Goal: Task Accomplishment & Management: Complete application form

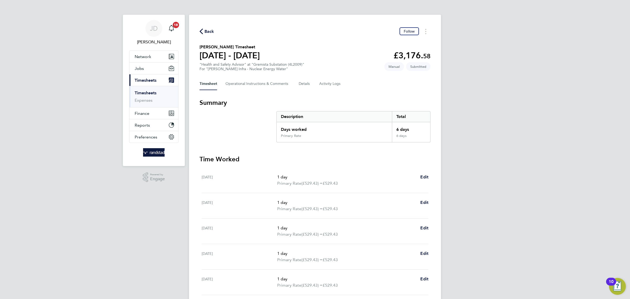
click at [147, 94] on link "Timesheets" at bounding box center [146, 92] width 22 height 5
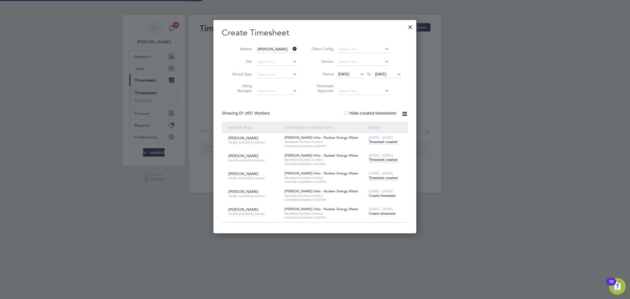
scroll to position [214, 203]
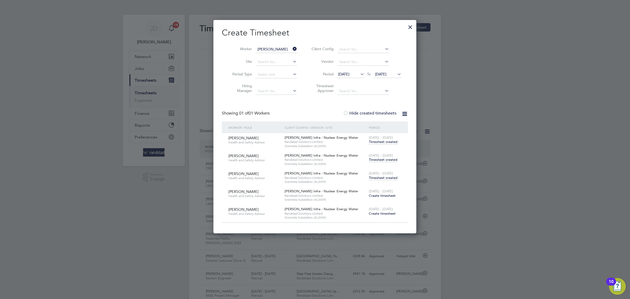
click at [292, 47] on icon at bounding box center [292, 48] width 0 height 7
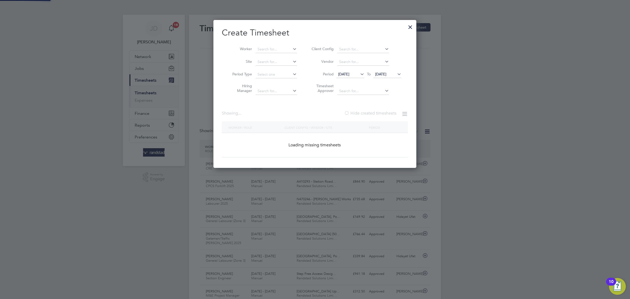
scroll to position [0, 0]
click at [280, 47] on input at bounding box center [276, 49] width 41 height 7
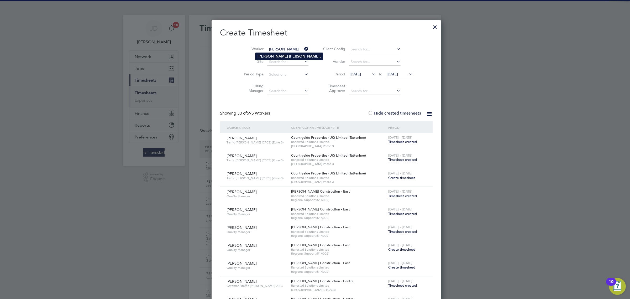
click at [289, 54] on b "[PERSON_NAME]" at bounding box center [304, 56] width 30 height 4
type input "[PERSON_NAME]"
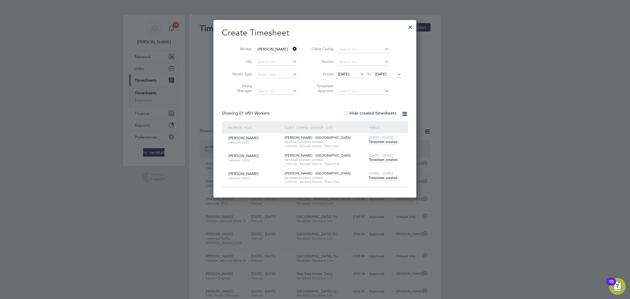
click at [384, 159] on span "Timesheet created" at bounding box center [383, 159] width 29 height 5
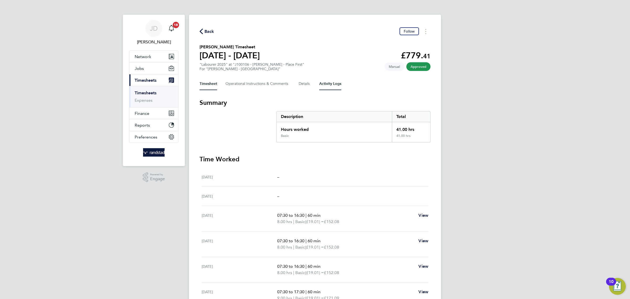
click at [324, 83] on Logs-tab "Activity Logs" at bounding box center [330, 83] width 22 height 13
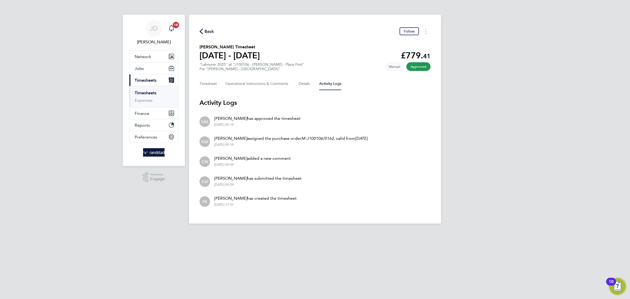
drag, startPoint x: 237, startPoint y: 185, endPoint x: 227, endPoint y: 183, distance: 10.6
click at [227, 183] on div "[DATE] 09:09" at bounding box center [257, 185] width 87 height 4
drag, startPoint x: 229, startPoint y: 204, endPoint x: 226, endPoint y: 204, distance: 2.9
click at [228, 204] on div "[DATE] 17:01" at bounding box center [255, 205] width 82 height 4
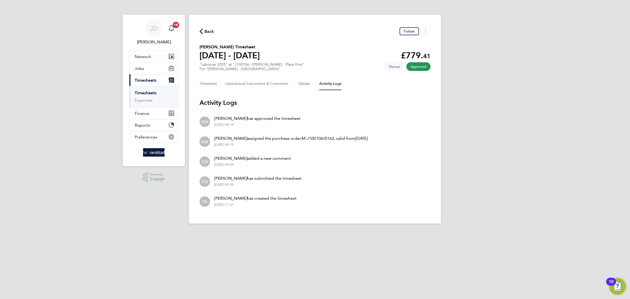
click at [225, 205] on div "[DATE] 17:01" at bounding box center [255, 205] width 82 height 4
click at [224, 205] on div "[DATE] 17:01" at bounding box center [255, 205] width 82 height 4
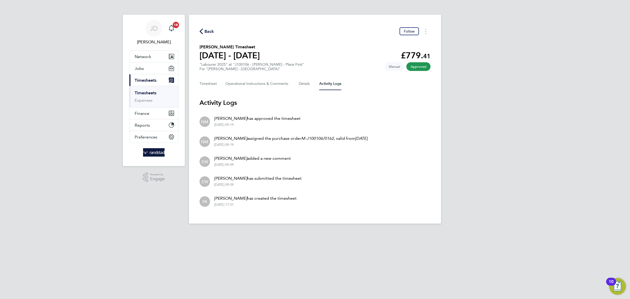
click at [261, 205] on div "[DATE] 17:01" at bounding box center [255, 205] width 82 height 4
drag, startPoint x: 247, startPoint y: 178, endPoint x: 229, endPoint y: 177, distance: 17.9
click at [229, 177] on p "[PERSON_NAME] has submitted the timesheet" at bounding box center [257, 178] width 87 height 6
click at [229, 177] on em "[PERSON_NAME]" at bounding box center [230, 178] width 33 height 5
click at [215, 84] on button "Timesheet" at bounding box center [209, 83] width 18 height 13
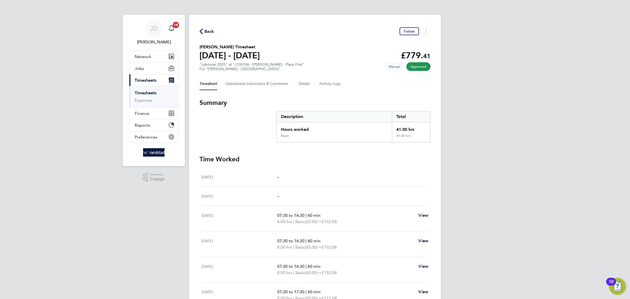
click at [212, 31] on span "Back" at bounding box center [210, 31] width 10 height 6
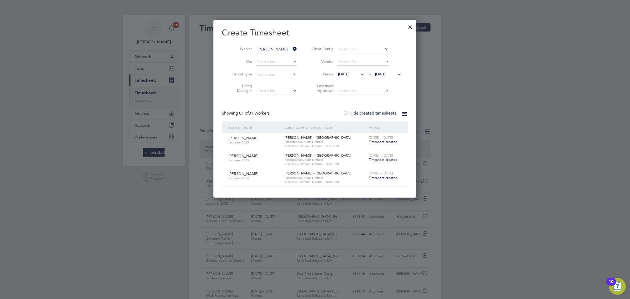
click at [410, 27] on div at bounding box center [410, 25] width 9 height 9
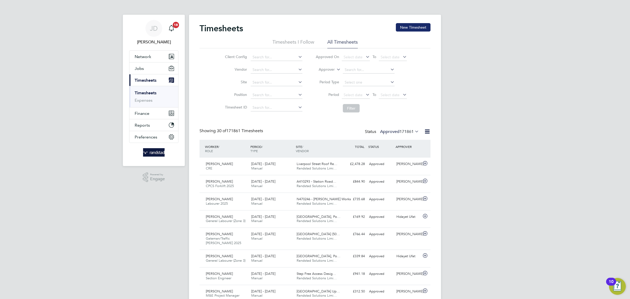
click at [421, 30] on button "New Timesheet" at bounding box center [413, 27] width 35 height 8
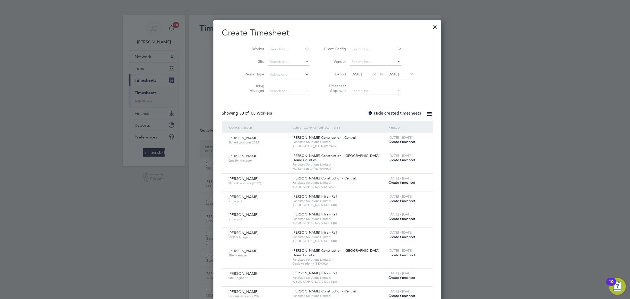
scroll to position [1021, 203]
click at [268, 51] on input at bounding box center [288, 49] width 41 height 7
click at [289, 58] on b "[PERSON_NAME]" at bounding box center [304, 56] width 30 height 4
type input "[PERSON_NAME]"
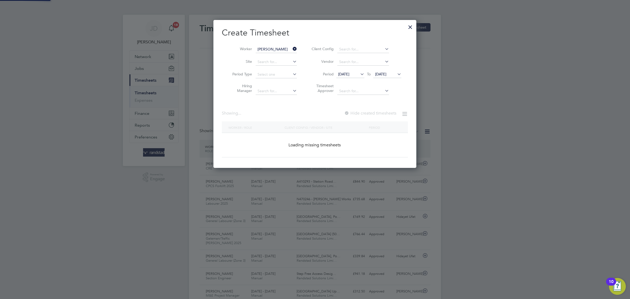
scroll to position [149, 203]
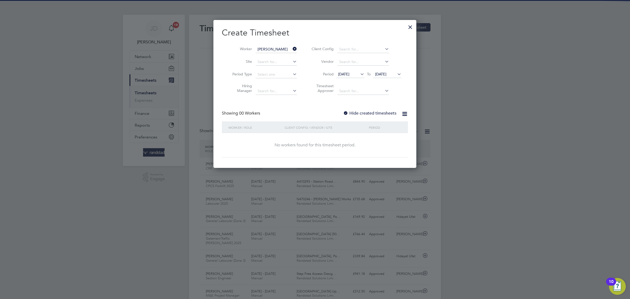
click at [351, 112] on label "Hide created timesheets" at bounding box center [369, 113] width 53 height 5
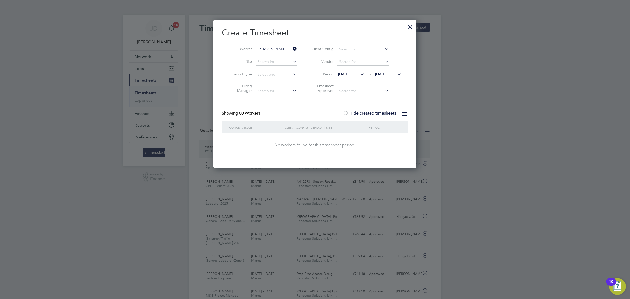
click at [391, 71] on li "Period [DATE] To [DATE]" at bounding box center [356, 74] width 105 height 13
click at [387, 72] on span "[DATE]" at bounding box center [380, 74] width 11 height 5
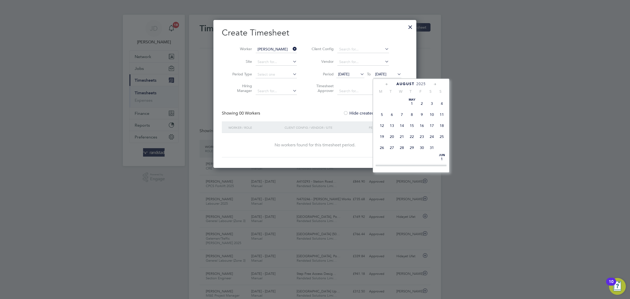
scroll to position [202, 0]
click at [439, 128] on span "31" at bounding box center [442, 123] width 10 height 10
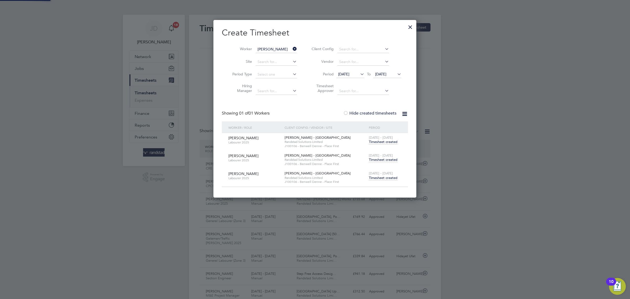
scroll to position [178, 203]
click at [381, 160] on span "Timesheet created" at bounding box center [383, 159] width 29 height 5
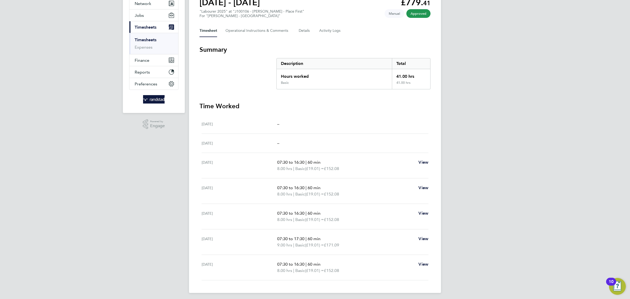
scroll to position [53, 0]
click at [151, 42] on link "Timesheets" at bounding box center [146, 40] width 22 height 5
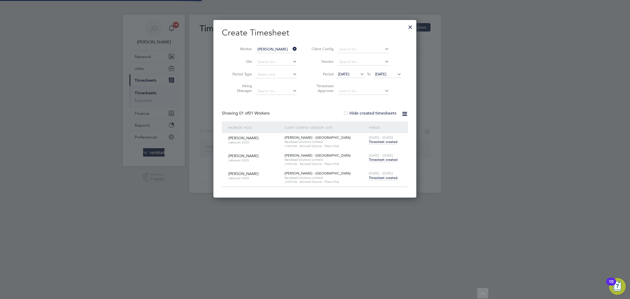
scroll to position [178, 203]
click at [295, 45] on li "Worker [PERSON_NAME]" at bounding box center [263, 49] width 82 height 13
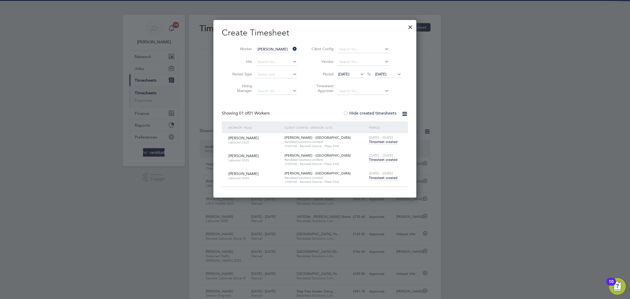
scroll to position [13, 45]
click at [284, 48] on input at bounding box center [276, 49] width 41 height 7
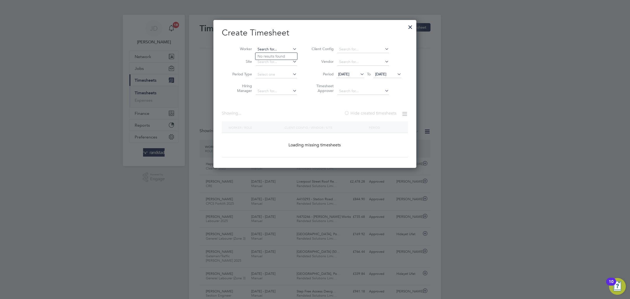
click at [286, 48] on input at bounding box center [276, 49] width 41 height 7
type input "h"
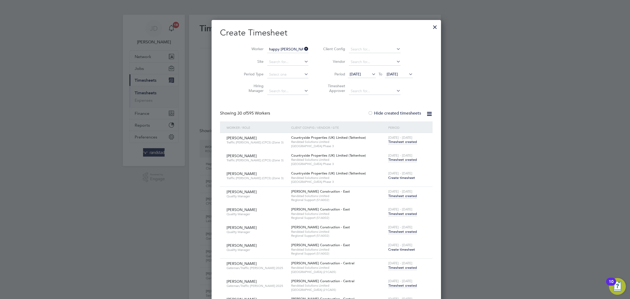
click at [275, 53] on li "Happy [PERSON_NAME]" at bounding box center [279, 56] width 47 height 7
type input "Happy [PERSON_NAME]"
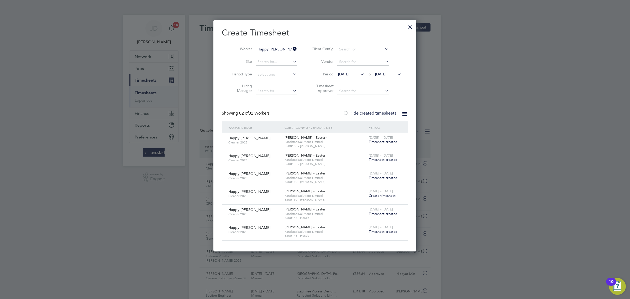
click at [385, 216] on span "Timesheet created" at bounding box center [383, 213] width 29 height 5
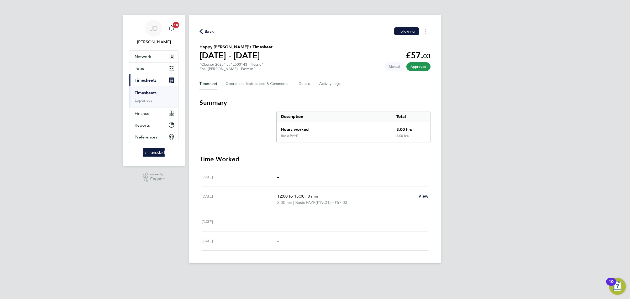
click at [205, 34] on span "Back" at bounding box center [210, 31] width 10 height 6
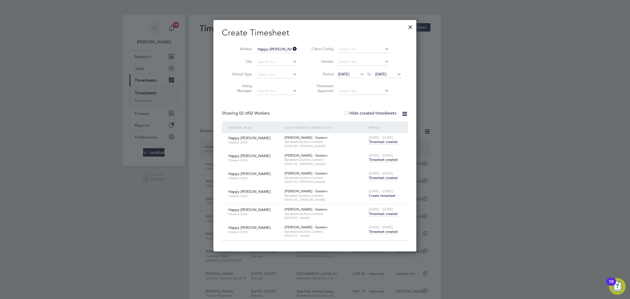
click at [384, 162] on span "Timesheet created" at bounding box center [383, 159] width 29 height 5
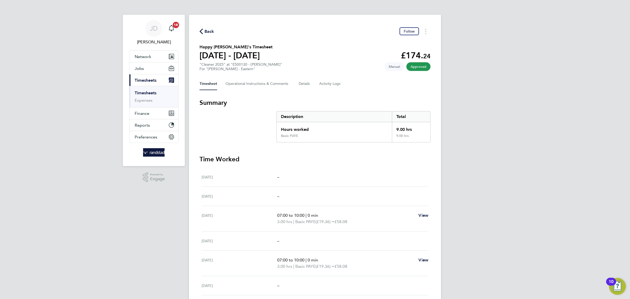
click at [151, 91] on link "Timesheets" at bounding box center [146, 92] width 22 height 5
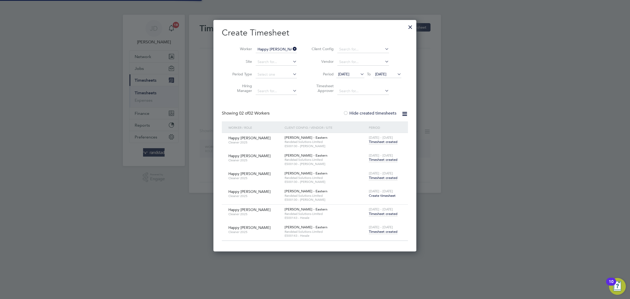
scroll to position [232, 203]
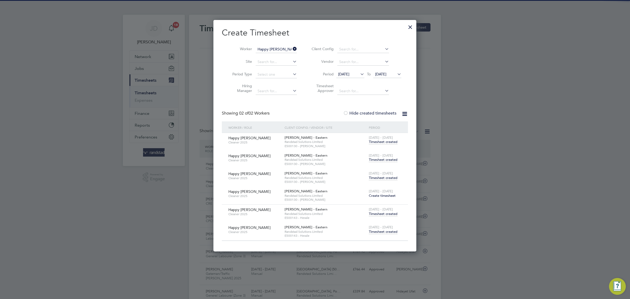
click at [292, 49] on icon at bounding box center [292, 48] width 0 height 7
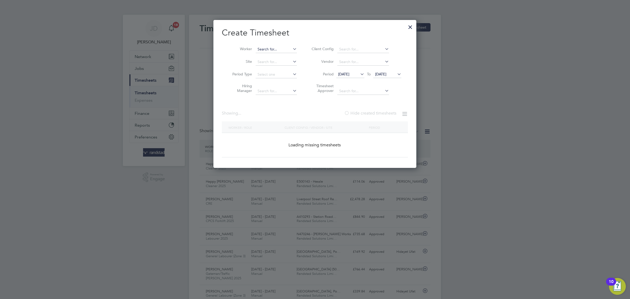
scroll to position [13, 45]
click at [282, 48] on input at bounding box center [276, 49] width 41 height 7
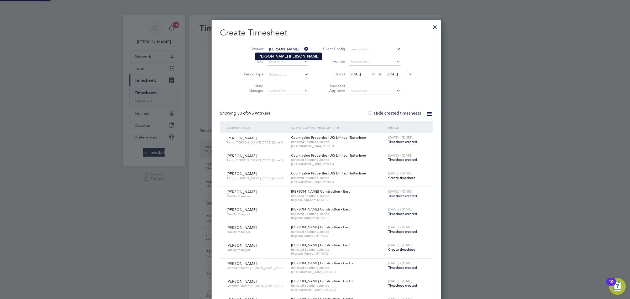
click at [283, 57] on li "[PERSON_NAME]" at bounding box center [289, 56] width 66 height 7
type input "[PERSON_NAME]"
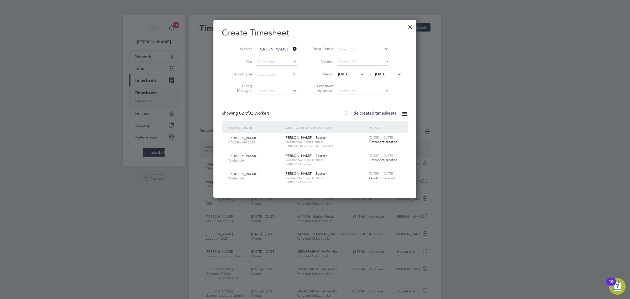
click at [380, 159] on span "Timesheet created" at bounding box center [383, 160] width 29 height 5
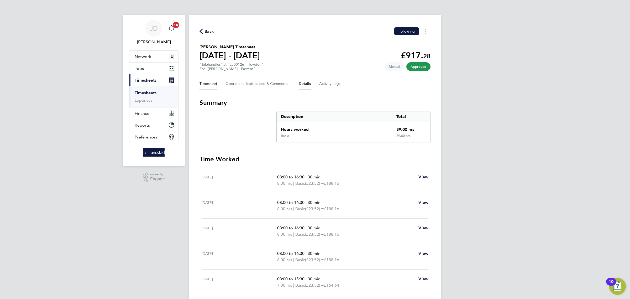
click at [309, 84] on button "Details" at bounding box center [305, 83] width 12 height 13
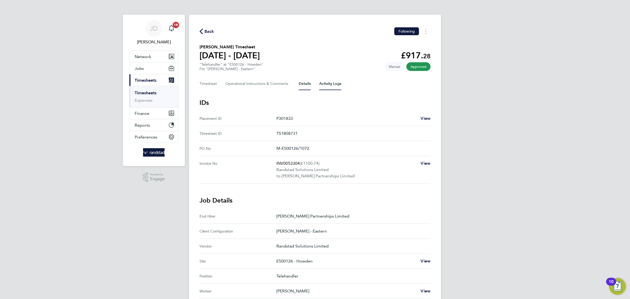
click at [326, 89] on Logs-tab "Activity Logs" at bounding box center [330, 83] width 22 height 13
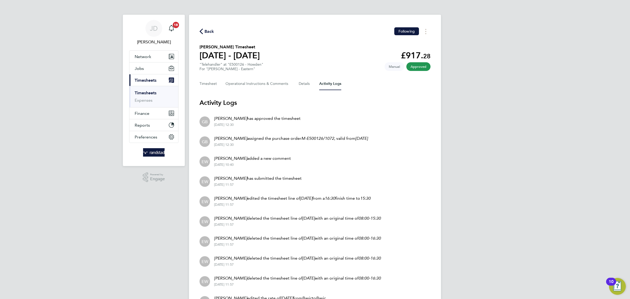
click at [470, 153] on div "[PERSON_NAME] Notifications 18 Applications: Network Businesses Sites Workers C…" at bounding box center [315, 255] width 630 height 511
click at [510, 166] on div "[PERSON_NAME] Notifications 18 Applications: Network Businesses Sites Workers C…" at bounding box center [315, 255] width 630 height 511
click at [210, 82] on button "Timesheet" at bounding box center [209, 83] width 18 height 13
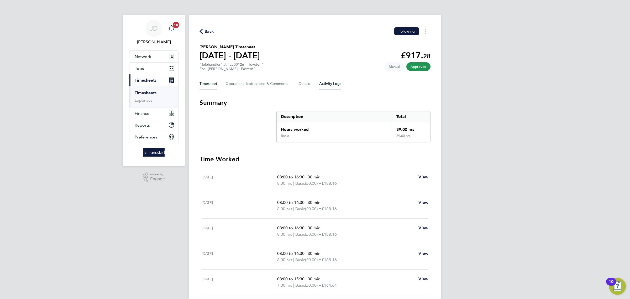
click at [336, 82] on Logs-tab "Activity Logs" at bounding box center [330, 83] width 22 height 13
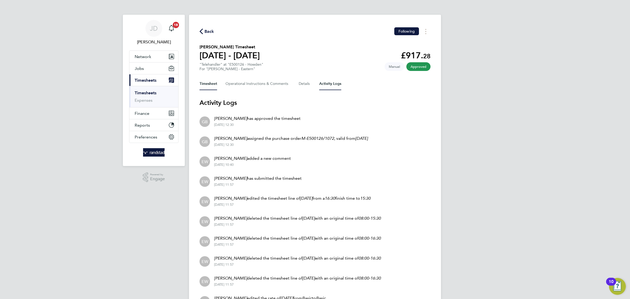
click at [213, 87] on button "Timesheet" at bounding box center [209, 83] width 18 height 13
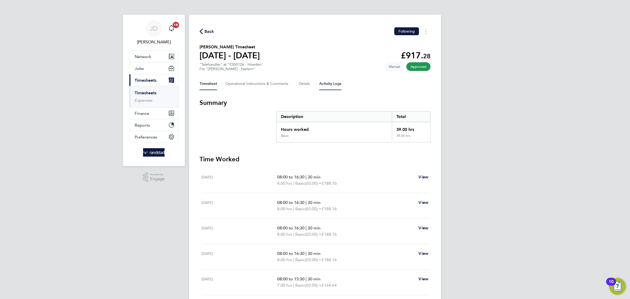
click at [329, 87] on Logs-tab "Activity Logs" at bounding box center [330, 83] width 22 height 13
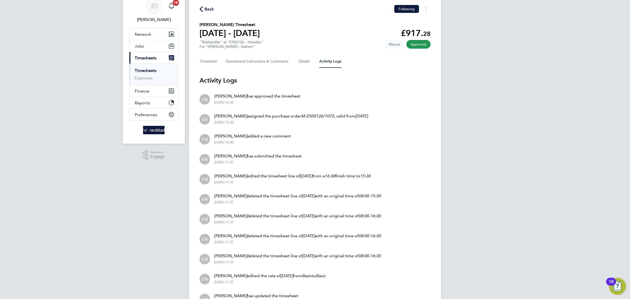
scroll to position [21, 0]
click at [209, 64] on button "Timesheet" at bounding box center [209, 62] width 18 height 13
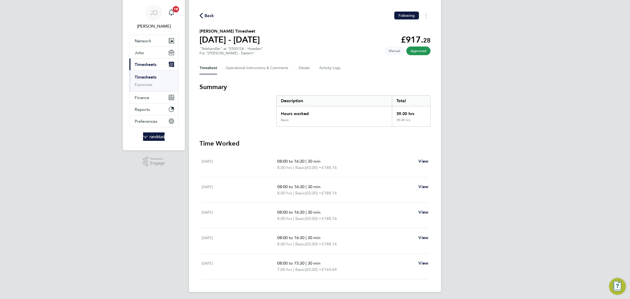
scroll to position [17, 0]
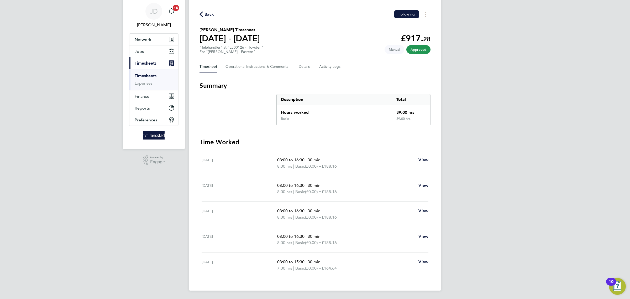
click at [152, 74] on link "Timesheets" at bounding box center [146, 75] width 22 height 5
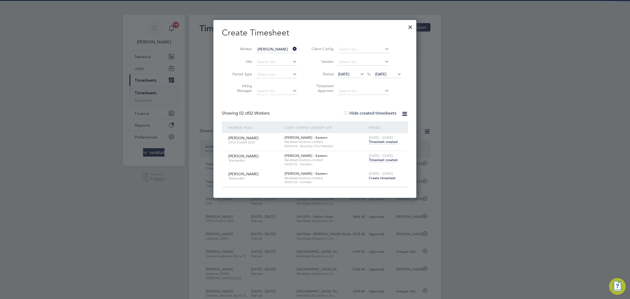
scroll to position [3, 3]
click at [292, 50] on icon at bounding box center [292, 48] width 0 height 7
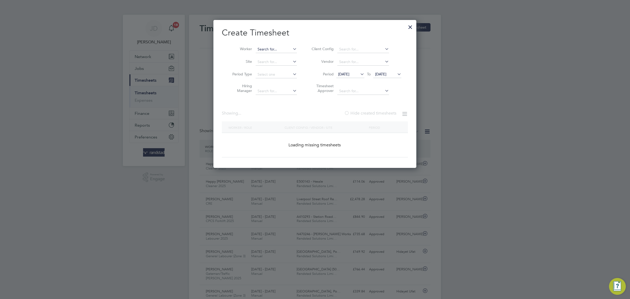
click at [282, 49] on input at bounding box center [276, 49] width 41 height 7
paste input "[PERSON_NAME]"
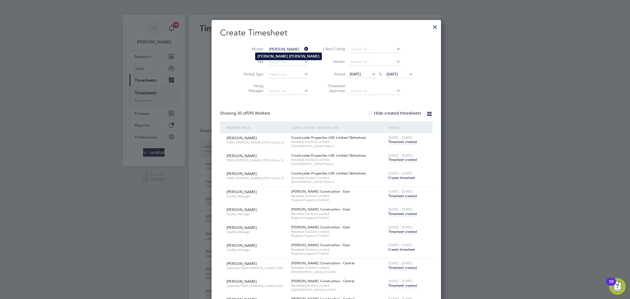
type input "[PERSON_NAME]"
click at [274, 53] on li "[PERSON_NAME]" at bounding box center [289, 56] width 66 height 7
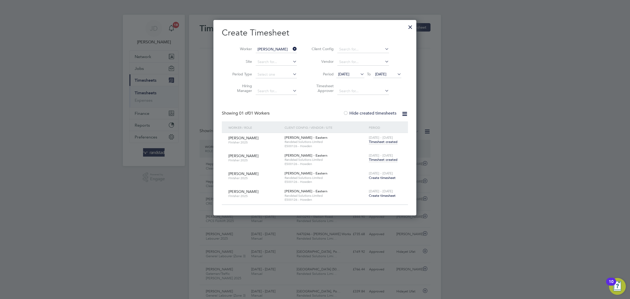
click at [381, 160] on span "Timesheet created" at bounding box center [383, 159] width 29 height 5
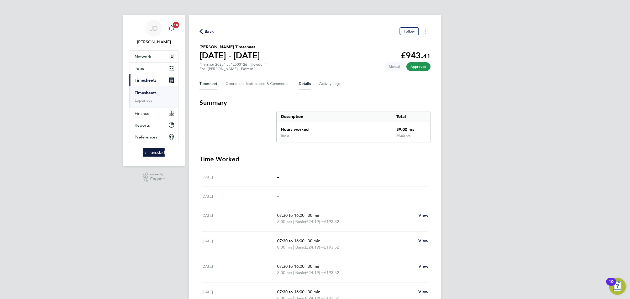
click at [305, 81] on button "Details" at bounding box center [305, 83] width 12 height 13
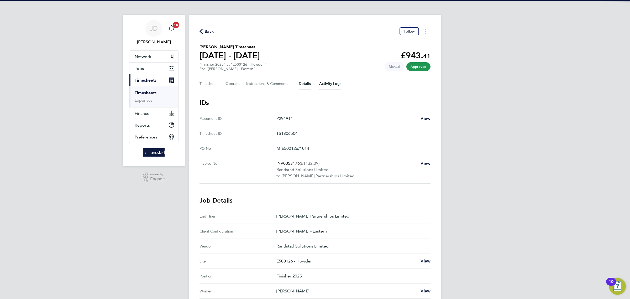
click at [325, 85] on Logs-tab "Activity Logs" at bounding box center [330, 83] width 22 height 13
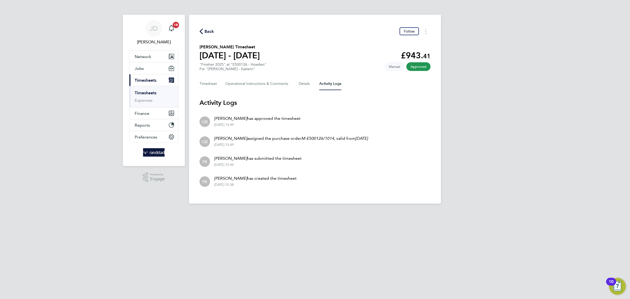
click at [212, 31] on span "Back" at bounding box center [210, 31] width 10 height 6
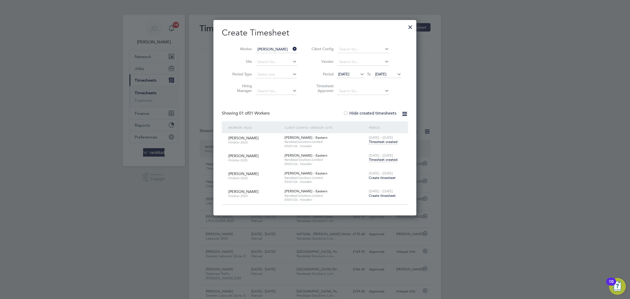
click at [410, 27] on div at bounding box center [410, 25] width 9 height 9
